Goal: Task Accomplishment & Management: Use online tool/utility

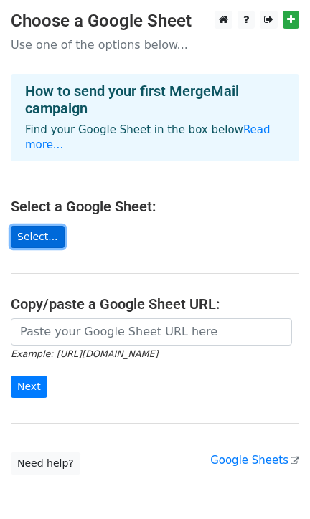
click at [43, 226] on link "Select..." at bounding box center [38, 237] width 54 height 22
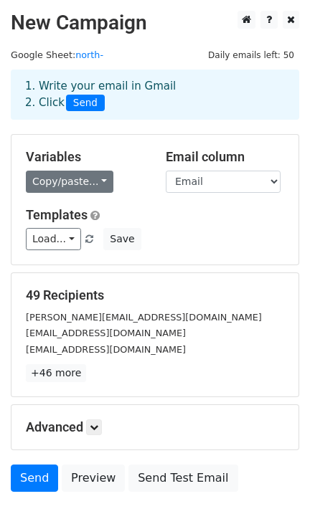
click at [73, 182] on link "Copy/paste..." at bounding box center [69, 182] width 87 height 22
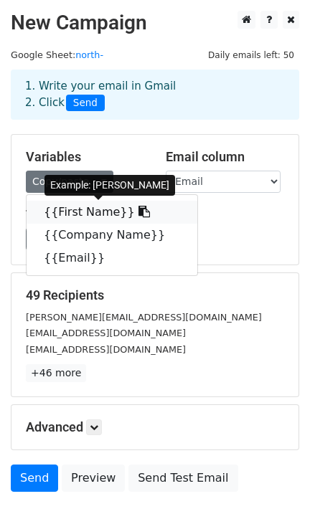
click at [61, 214] on link "{{First Name}}" at bounding box center [112, 212] width 171 height 23
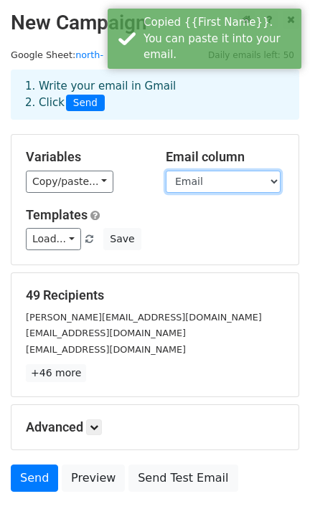
click at [190, 185] on select "First Name Company Name Email" at bounding box center [223, 182] width 115 height 22
click at [166, 171] on select "First Name Company Name Email" at bounding box center [223, 182] width 115 height 22
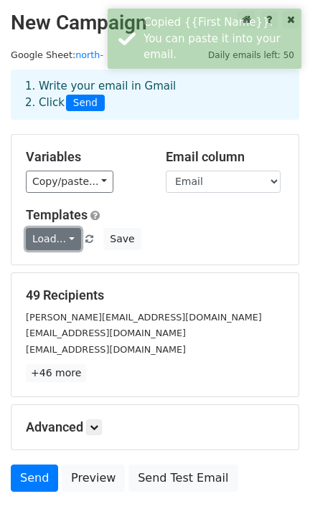
click at [60, 242] on link "Load..." at bounding box center [53, 239] width 55 height 22
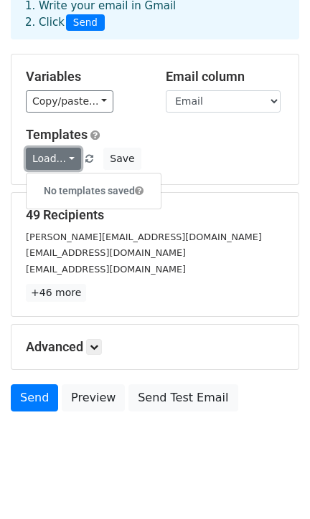
scroll to position [93, 0]
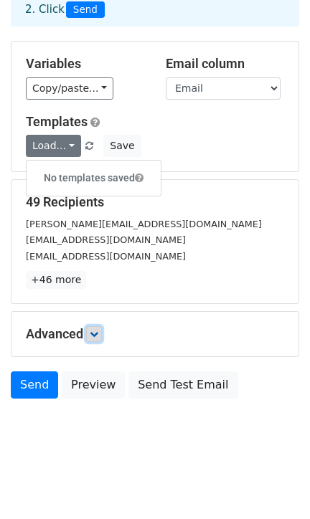
click at [98, 337] on icon at bounding box center [94, 334] width 9 height 9
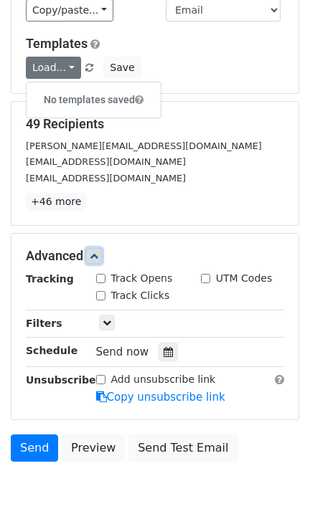
scroll to position [179, 0]
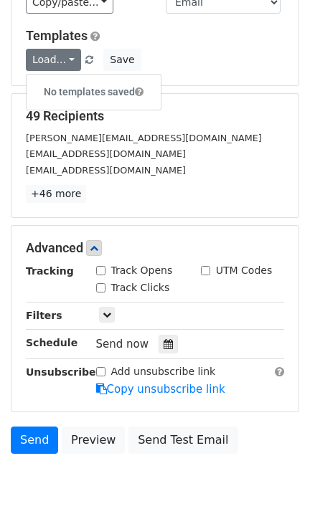
click at [101, 270] on input "Track Opens" at bounding box center [100, 270] width 9 height 9
checkbox input "true"
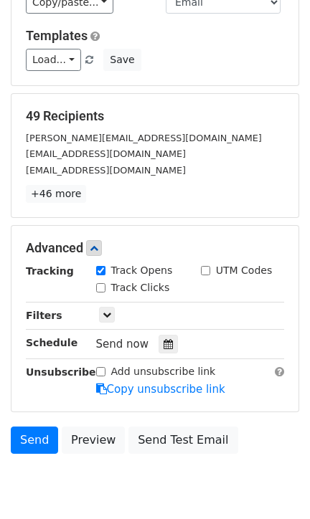
click at [102, 285] on input "Track Clicks" at bounding box center [100, 287] width 9 height 9
checkbox input "true"
click at [209, 267] on input "UTM Codes" at bounding box center [205, 270] width 9 height 9
checkbox input "true"
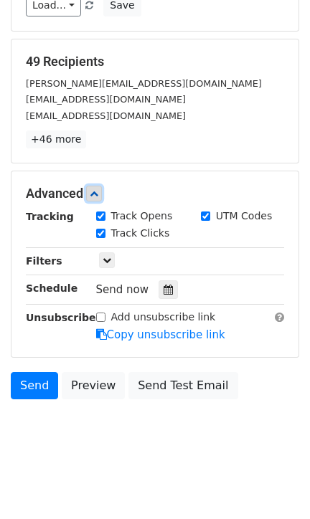
click at [97, 192] on icon at bounding box center [94, 193] width 9 height 9
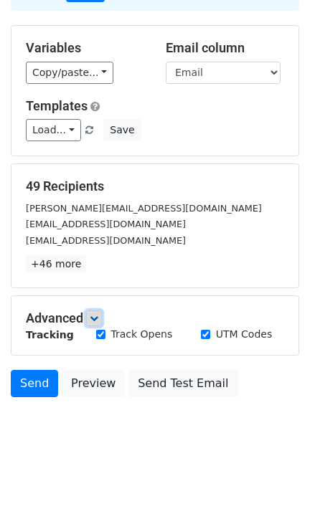
scroll to position [93, 0]
